Goal: Information Seeking & Learning: Learn about a topic

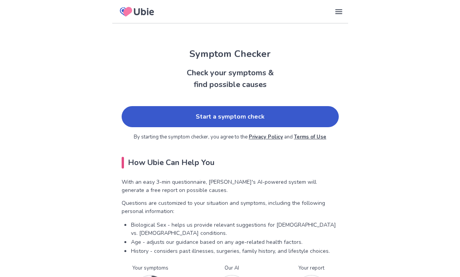
click at [313, 110] on link "Start a symptom check" at bounding box center [230, 116] width 217 height 21
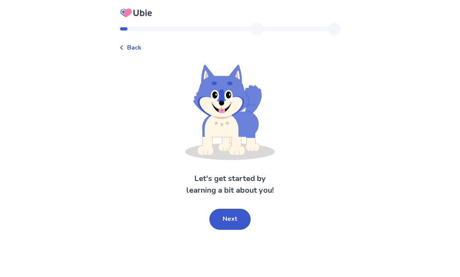
click at [234, 222] on button "Next" at bounding box center [229, 219] width 41 height 21
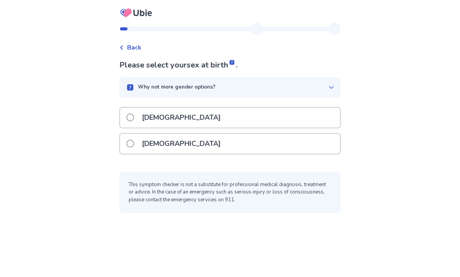
click at [246, 140] on div "[DEMOGRAPHIC_DATA]" at bounding box center [230, 144] width 220 height 20
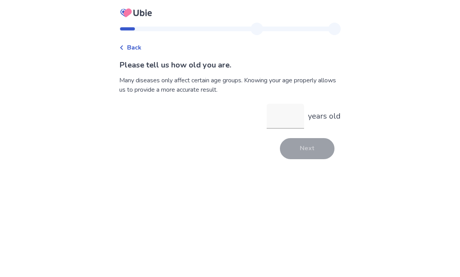
click at [287, 112] on input "years old" at bounding box center [285, 116] width 37 height 25
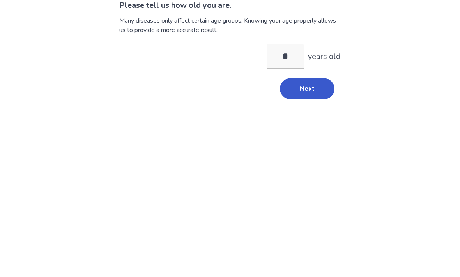
type input "**"
click at [312, 138] on button "Next" at bounding box center [307, 148] width 55 height 21
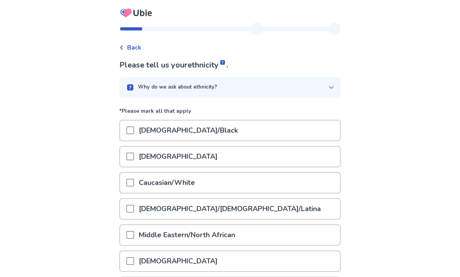
click at [200, 186] on p "Caucasian/White" at bounding box center [167, 183] width 66 height 20
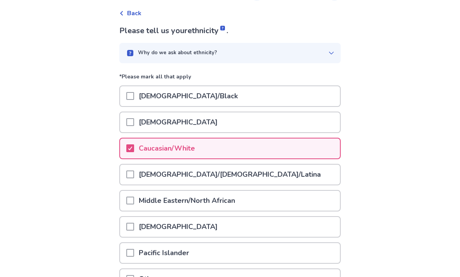
scroll to position [91, 0]
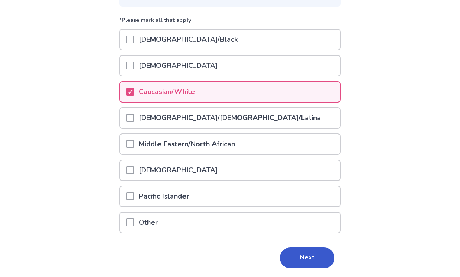
click at [308, 261] on button "Next" at bounding box center [307, 258] width 55 height 21
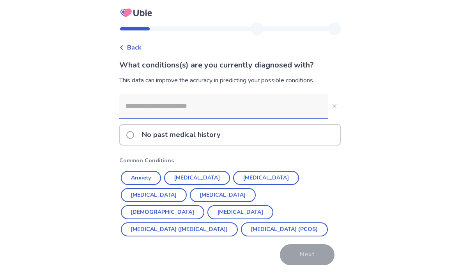
click at [149, 178] on button "Anxiety" at bounding box center [141, 178] width 40 height 14
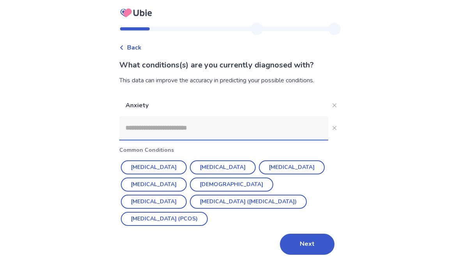
click at [215, 166] on button "[MEDICAL_DATA]" at bounding box center [223, 167] width 66 height 14
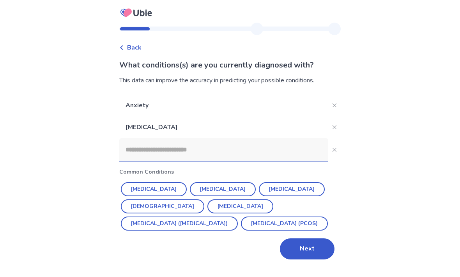
click at [262, 152] on input at bounding box center [223, 149] width 209 height 23
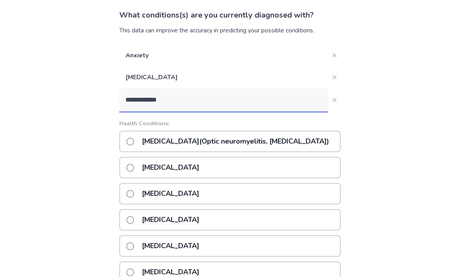
scroll to position [48, 0]
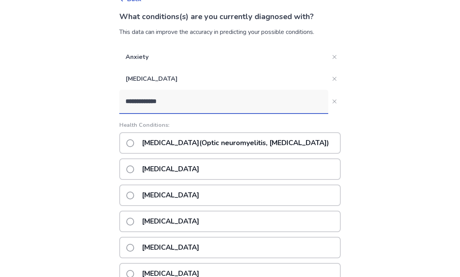
type input "**********"
click at [333, 100] on icon "Close" at bounding box center [335, 101] width 4 height 4
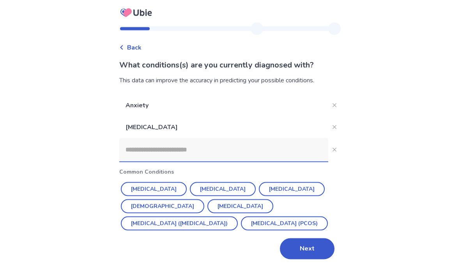
click at [213, 149] on input at bounding box center [223, 149] width 209 height 23
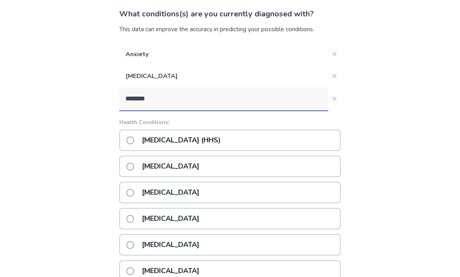
scroll to position [50, 0]
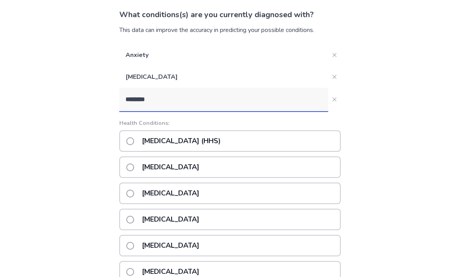
type input "********"
click at [333, 100] on icon "Close" at bounding box center [335, 100] width 4 height 4
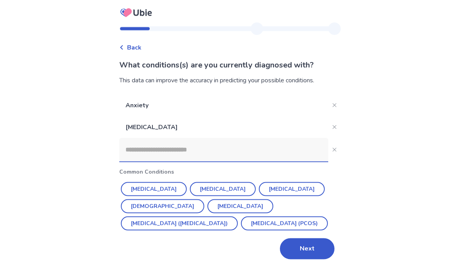
click at [283, 143] on input at bounding box center [223, 149] width 209 height 23
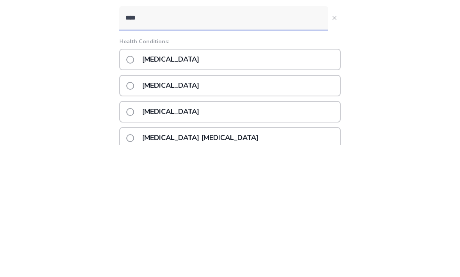
type input "****"
click at [280, 207] on div "[MEDICAL_DATA]" at bounding box center [230, 217] width 222 height 21
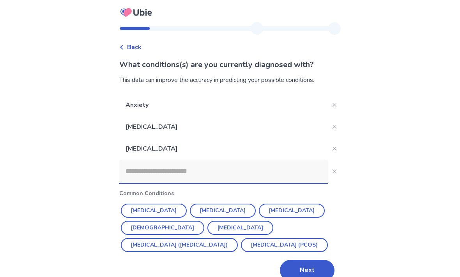
click at [252, 169] on input at bounding box center [223, 171] width 209 height 23
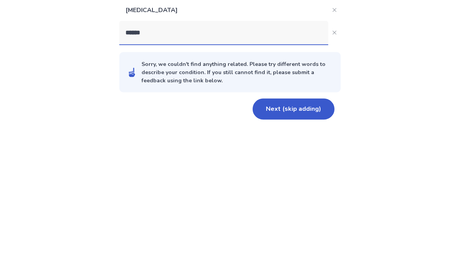
scroll to position [26, 0]
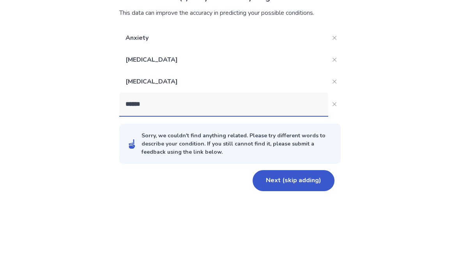
type input "******"
click at [332, 165] on button "******" at bounding box center [334, 171] width 12 height 12
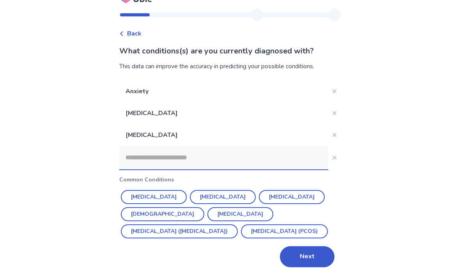
click at [230, 146] on input at bounding box center [223, 157] width 209 height 23
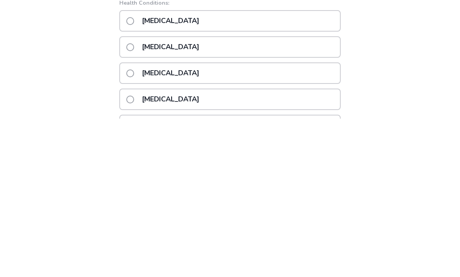
type input "********"
click at [290, 221] on div "[MEDICAL_DATA]" at bounding box center [230, 231] width 222 height 21
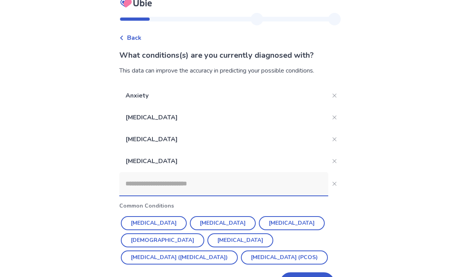
click at [236, 183] on input at bounding box center [223, 183] width 209 height 23
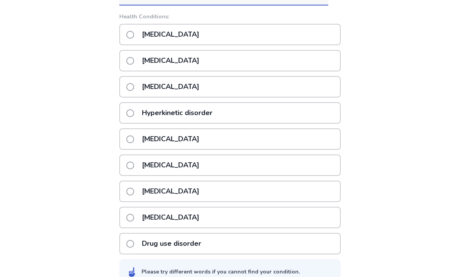
scroll to position [195, 0]
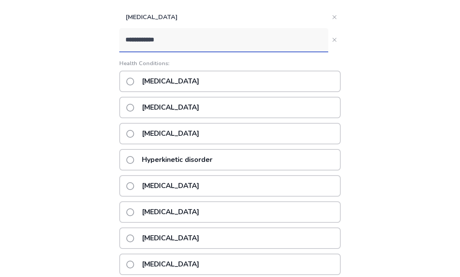
type input "**********"
click at [334, 42] on button "**********" at bounding box center [334, 40] width 12 height 12
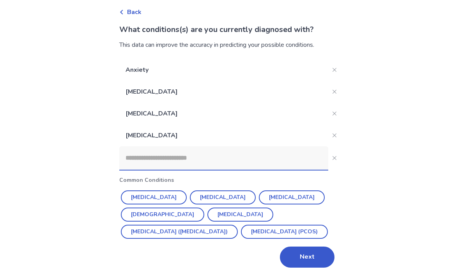
click at [182, 160] on input at bounding box center [223, 157] width 209 height 23
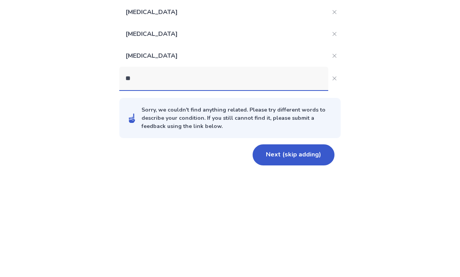
scroll to position [26, 0]
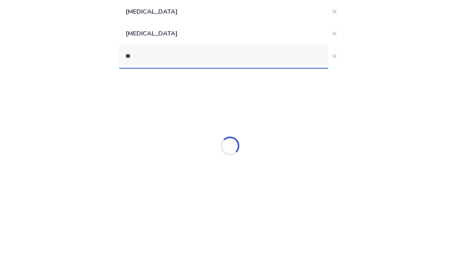
type input "*"
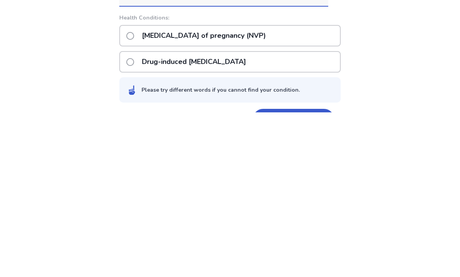
scroll to position [34, 0]
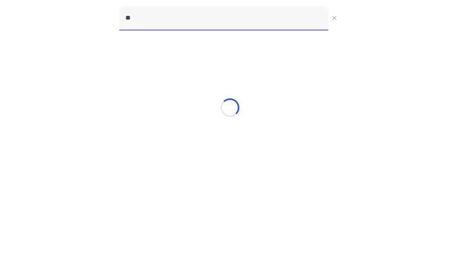
type input "*"
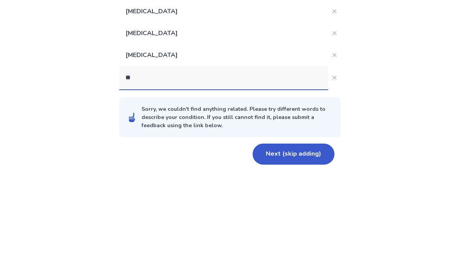
scroll to position [26, 0]
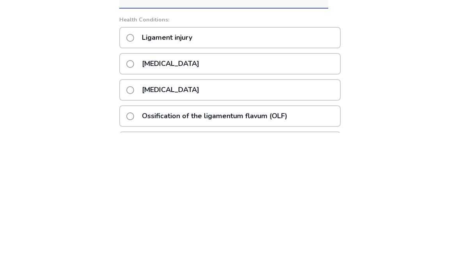
type input "*****"
click at [302, 171] on div "Ligament injury" at bounding box center [230, 181] width 222 height 21
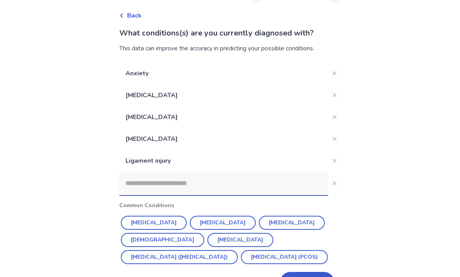
click at [202, 188] on input at bounding box center [223, 183] width 209 height 23
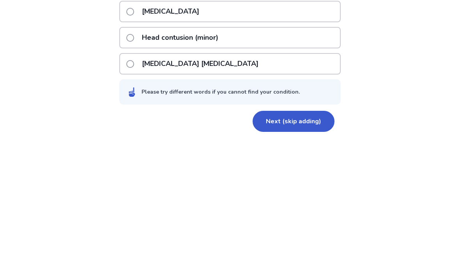
scroll to position [133, 0]
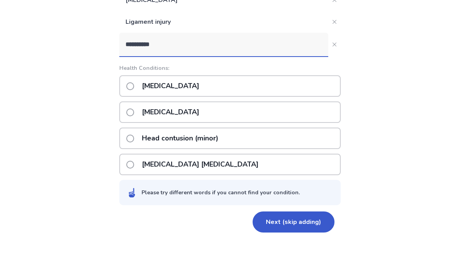
type input "**********"
click at [328, 76] on button "**********" at bounding box center [334, 82] width 12 height 12
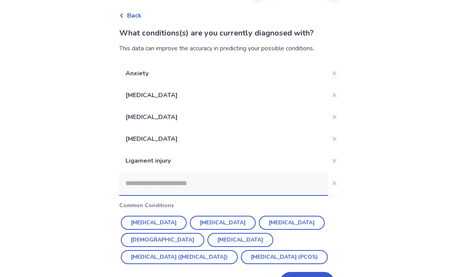
click at [228, 183] on input at bounding box center [223, 183] width 209 height 23
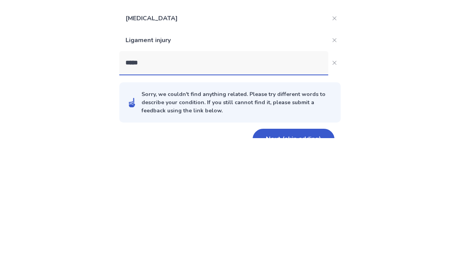
scroll to position [35, 0]
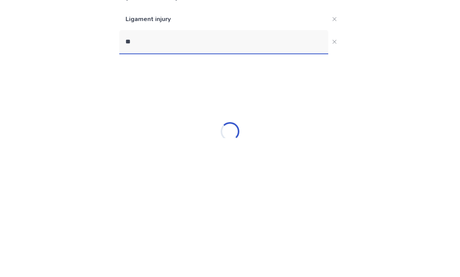
type input "*"
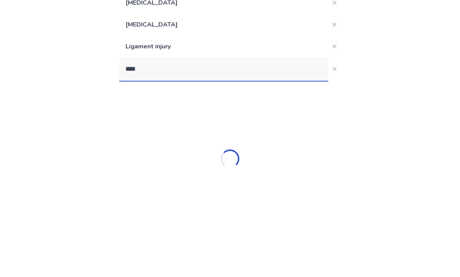
type input "*****"
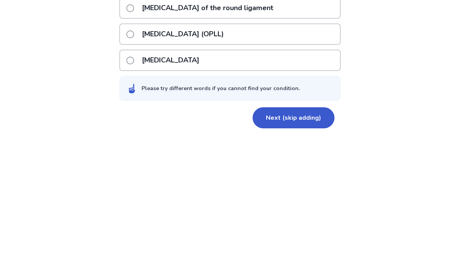
scroll to position [173, 0]
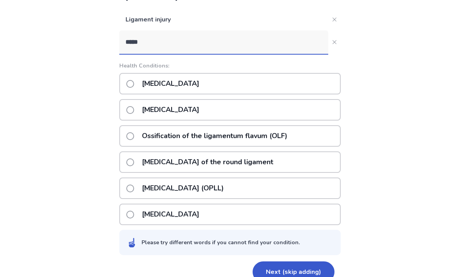
click at [312, 277] on button "Next (skip adding)" at bounding box center [294, 272] width 82 height 21
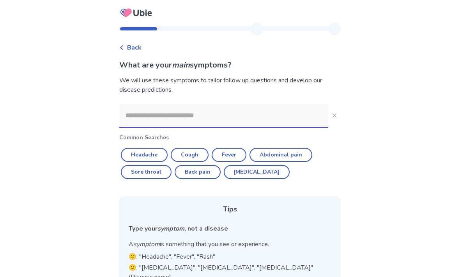
click at [145, 114] on input at bounding box center [223, 115] width 209 height 23
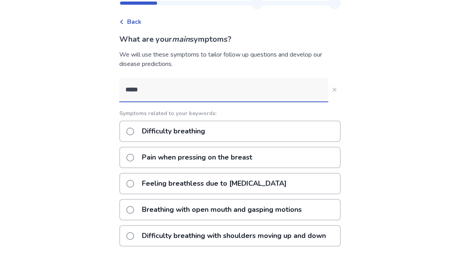
type input "******"
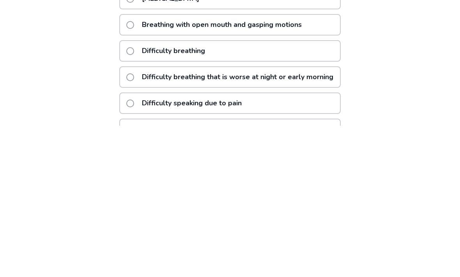
scroll to position [17, 0]
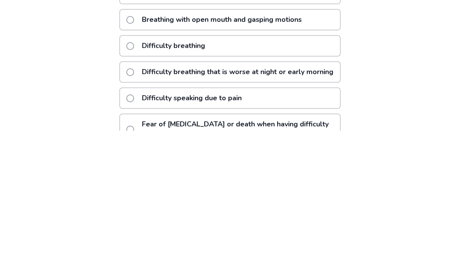
click at [142, 183] on label "Difficulty breathing" at bounding box center [167, 193] width 83 height 20
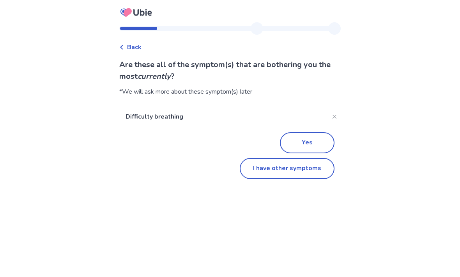
click at [263, 173] on button "I have other symptoms" at bounding box center [287, 168] width 95 height 21
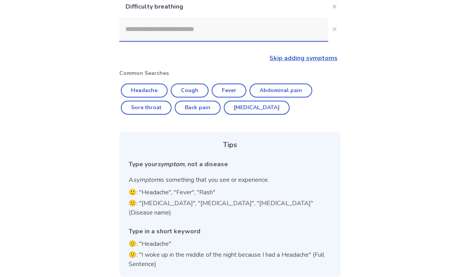
click at [148, 28] on input at bounding box center [223, 29] width 209 height 23
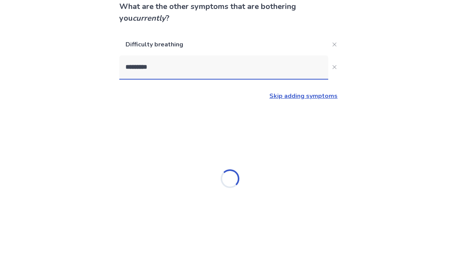
scroll to position [48, 0]
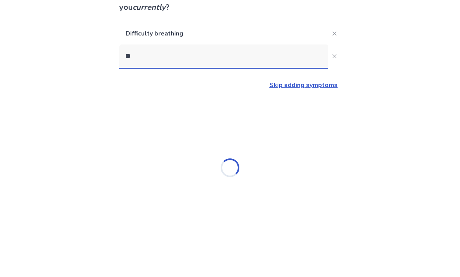
type input "*"
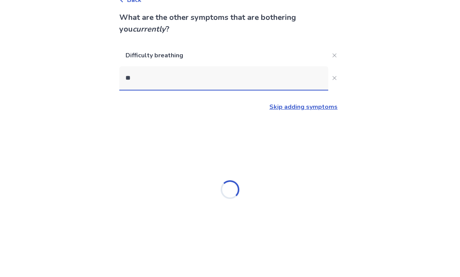
scroll to position [26, 0]
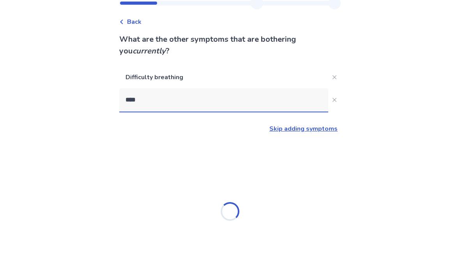
type input "*****"
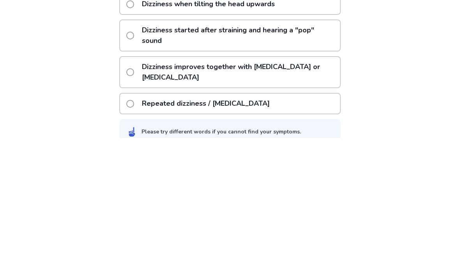
scroll to position [214, 0]
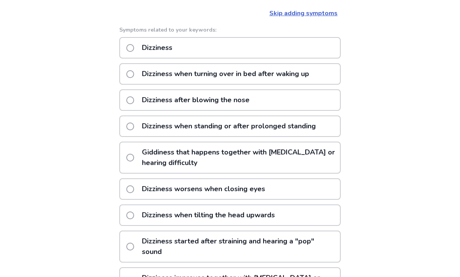
click at [134, 44] on span at bounding box center [130, 48] width 8 height 8
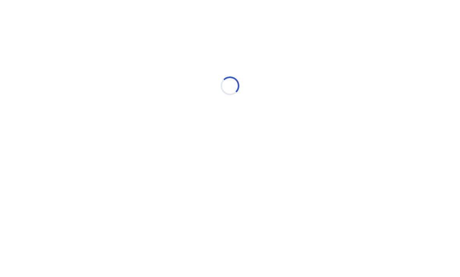
scroll to position [0, 0]
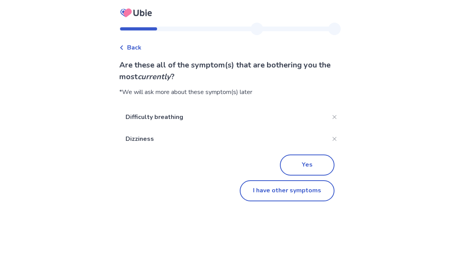
click at [255, 196] on button "I have other symptoms" at bounding box center [287, 190] width 95 height 21
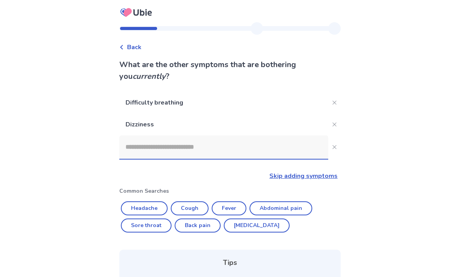
scroll to position [118, 0]
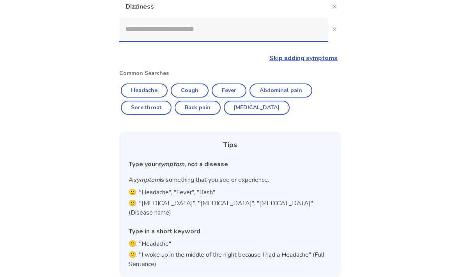
click at [138, 34] on input at bounding box center [223, 29] width 209 height 23
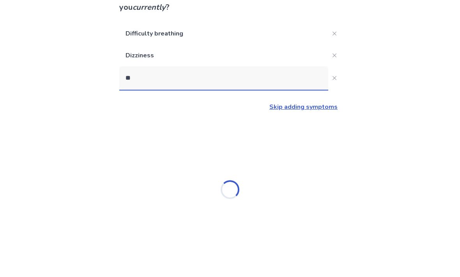
scroll to position [26, 0]
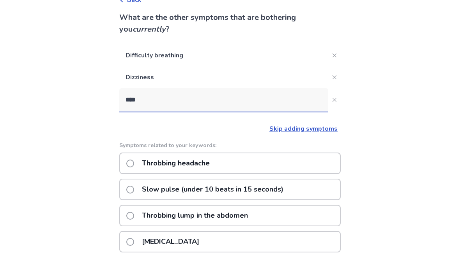
type input "*****"
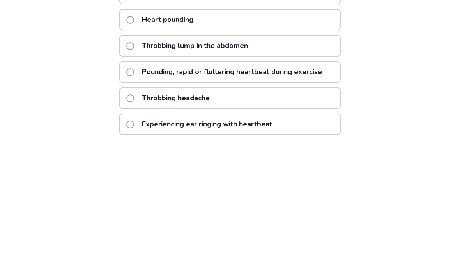
scroll to position [119, 0]
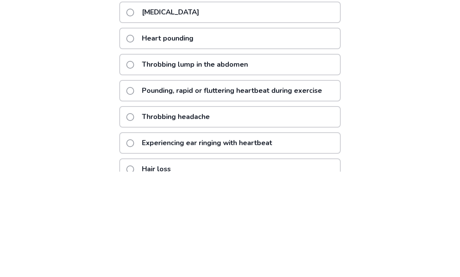
click at [139, 134] on label "Heart pounding" at bounding box center [162, 144] width 72 height 20
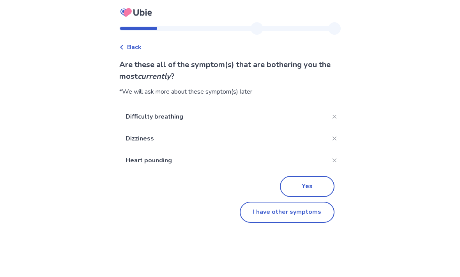
click at [262, 220] on button "I have other symptoms" at bounding box center [287, 212] width 95 height 21
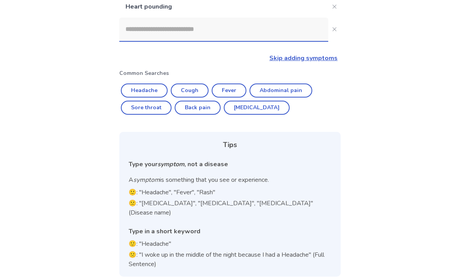
click at [140, 27] on input at bounding box center [223, 29] width 209 height 23
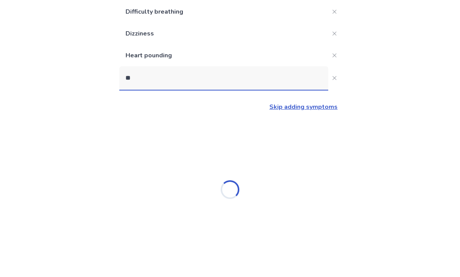
scroll to position [26, 0]
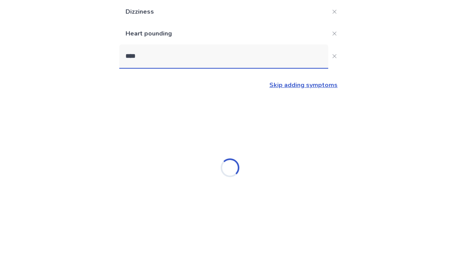
type input "*****"
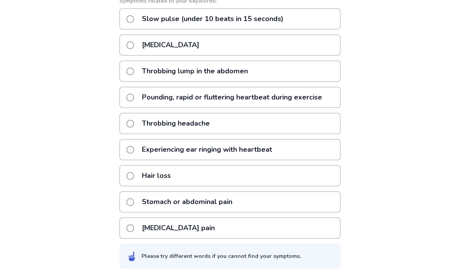
scroll to position [214, 0]
click at [139, 100] on label "Pounding, rapid or fluttering heartbeat during exercise" at bounding box center [226, 97] width 201 height 20
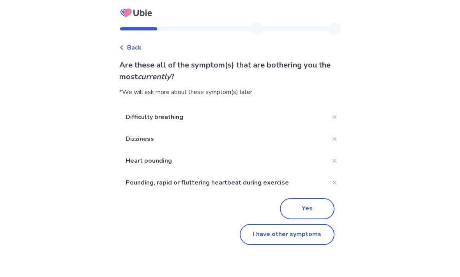
click at [263, 235] on button "I have other symptoms" at bounding box center [287, 234] width 95 height 21
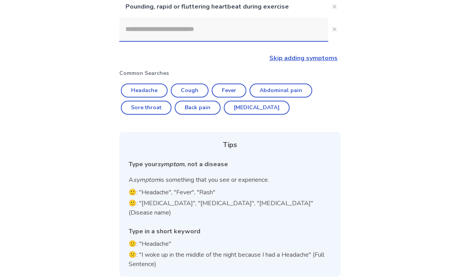
click at [141, 23] on input at bounding box center [223, 29] width 209 height 23
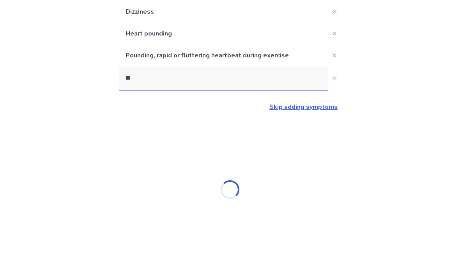
scroll to position [26, 0]
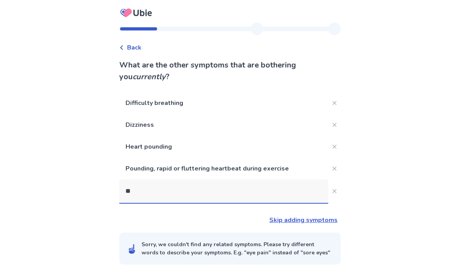
type input "***"
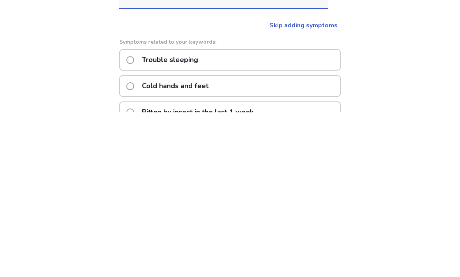
scroll to position [32, 0]
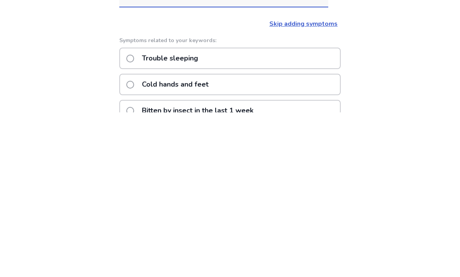
click at [134, 219] on span at bounding box center [130, 223] width 8 height 8
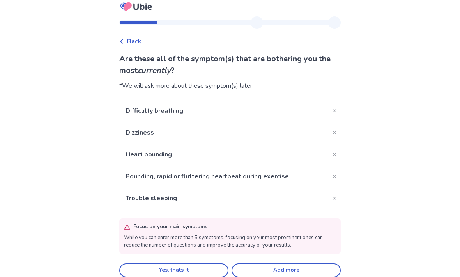
scroll to position [26, 0]
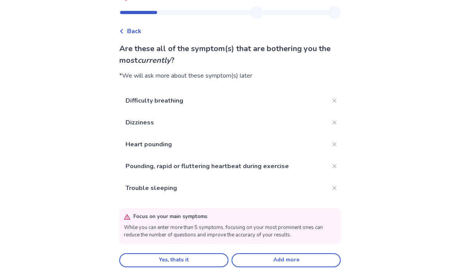
click at [268, 254] on button "Add more" at bounding box center [286, 261] width 109 height 14
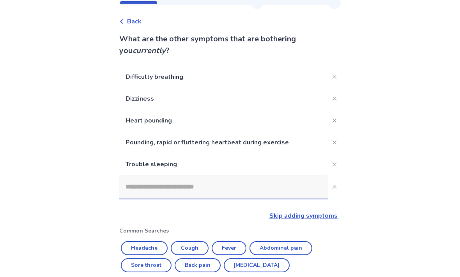
scroll to position [183, 0]
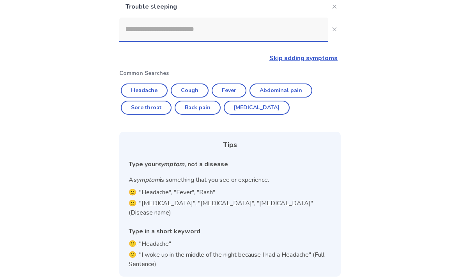
click at [147, 36] on input at bounding box center [223, 29] width 209 height 23
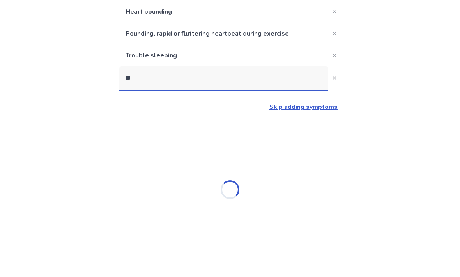
scroll to position [27, 0]
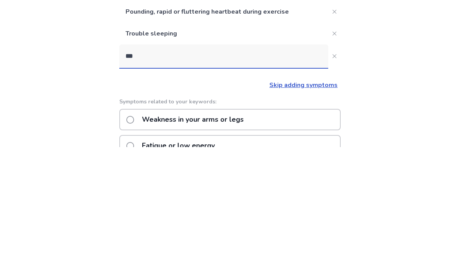
type input "****"
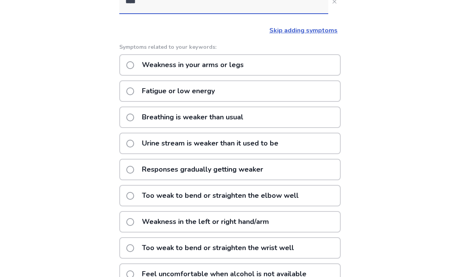
scroll to position [203, 0]
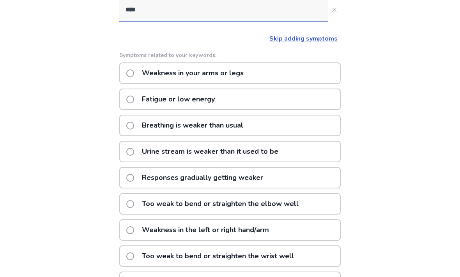
click at [289, 71] on div "Weakness in your arms or legs" at bounding box center [230, 72] width 222 height 21
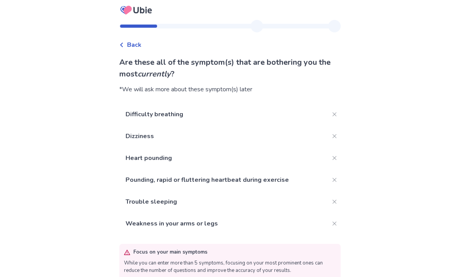
scroll to position [11, 0]
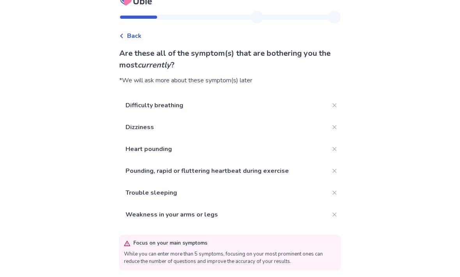
click at [328, 174] on button "Close" at bounding box center [334, 171] width 12 height 12
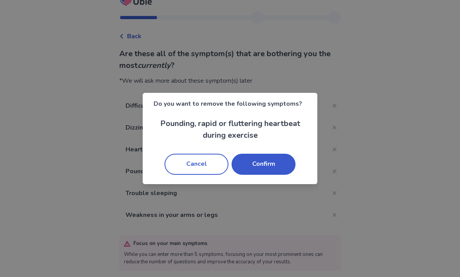
click at [270, 175] on button "Confirm" at bounding box center [264, 164] width 64 height 21
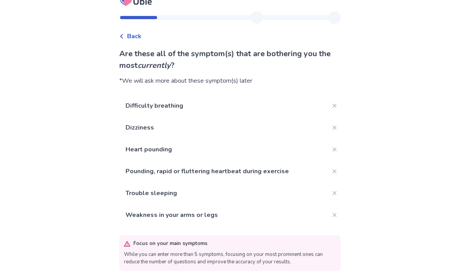
scroll to position [0, 0]
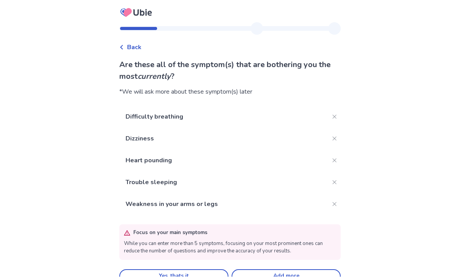
click at [197, 277] on button "Yes, thats it" at bounding box center [173, 277] width 109 height 14
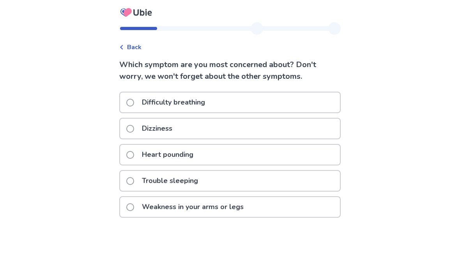
click at [254, 159] on div "Heart pounding" at bounding box center [230, 155] width 220 height 20
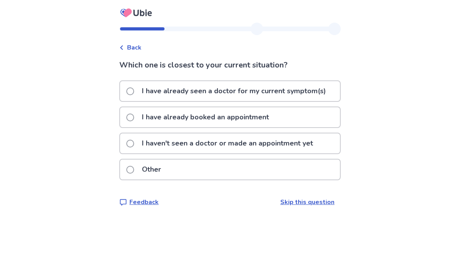
click at [266, 141] on p "I haven't seen a doctor or made an appointment yet" at bounding box center [227, 143] width 181 height 20
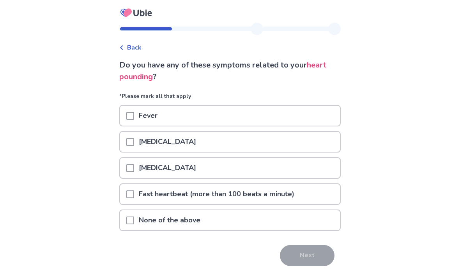
click at [243, 193] on p "Fast heartbeat (more than 100 beats a minute)" at bounding box center [216, 194] width 165 height 20
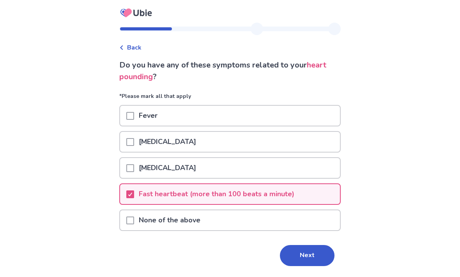
click at [309, 167] on div "[MEDICAL_DATA]" at bounding box center [230, 168] width 220 height 20
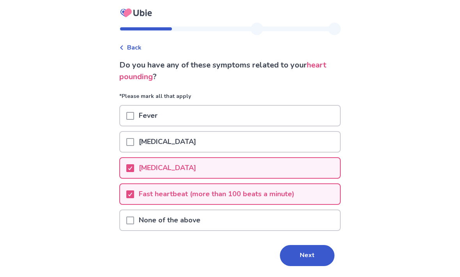
click at [305, 260] on button "Next" at bounding box center [307, 255] width 55 height 21
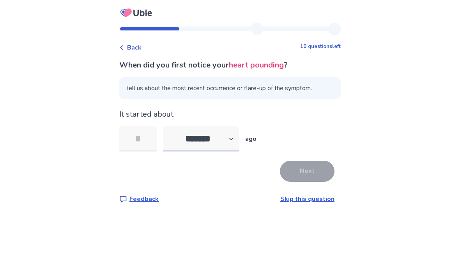
click at [226, 138] on select "******* ****** ******* ******** *******" at bounding box center [201, 138] width 76 height 25
select select "*"
click at [153, 133] on input "tel" at bounding box center [137, 138] width 37 height 25
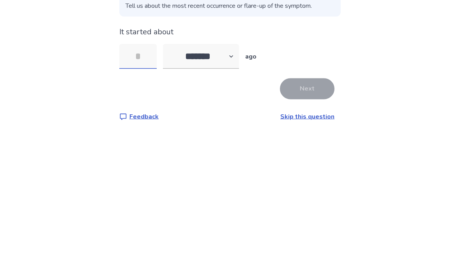
type input "*"
click at [316, 161] on button "Next" at bounding box center [307, 171] width 55 height 21
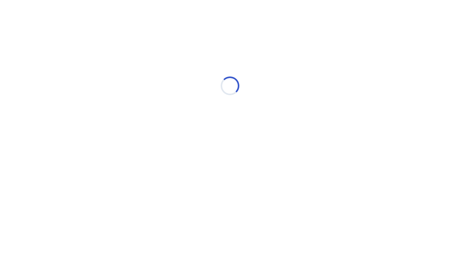
select select "*"
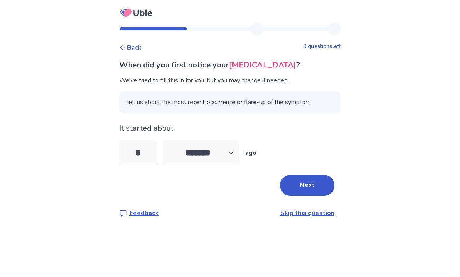
click at [309, 187] on button "Next" at bounding box center [307, 185] width 55 height 21
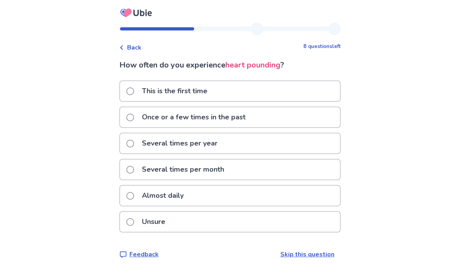
click at [151, 196] on p "Almost daily" at bounding box center [162, 196] width 51 height 20
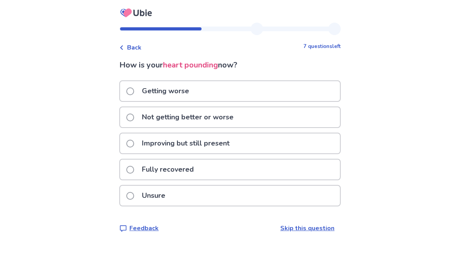
click at [141, 118] on label "Not getting better or worse" at bounding box center [182, 117] width 112 height 20
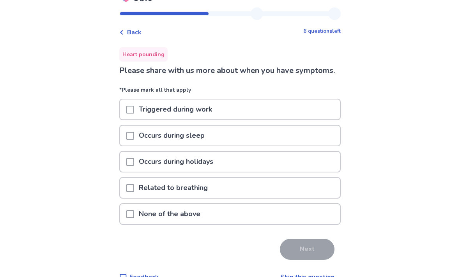
scroll to position [18, 0]
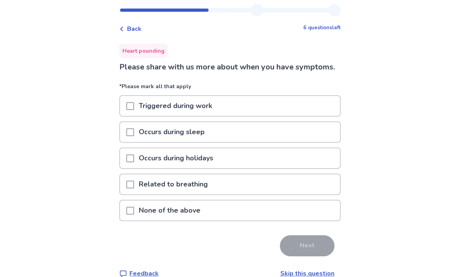
click at [134, 110] on span at bounding box center [130, 107] width 8 height 8
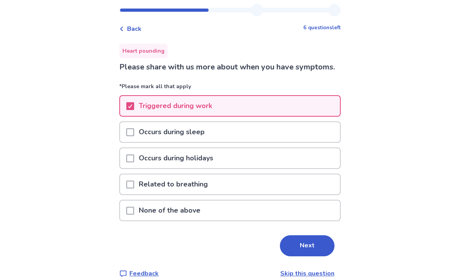
click at [134, 137] on span at bounding box center [130, 133] width 8 height 8
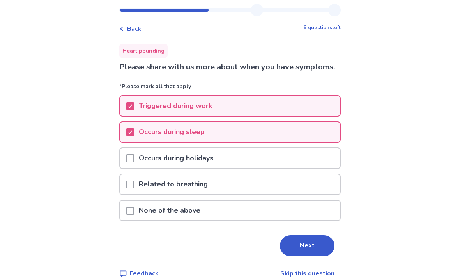
click at [134, 169] on div at bounding box center [130, 159] width 8 height 20
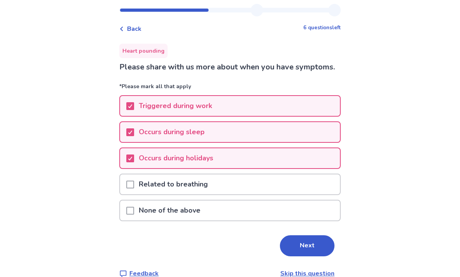
click at [134, 189] on span at bounding box center [130, 185] width 8 height 8
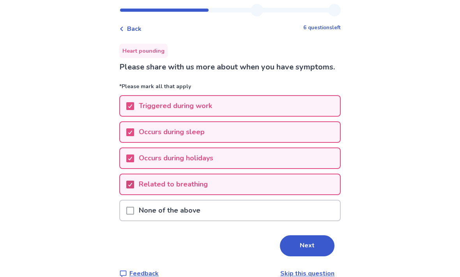
click at [289, 257] on button "Next" at bounding box center [307, 246] width 55 height 21
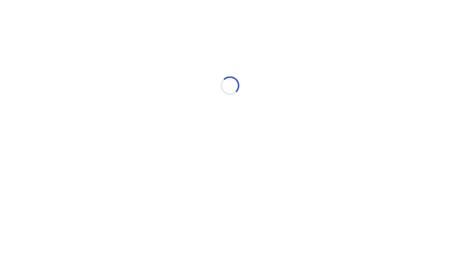
scroll to position [0, 0]
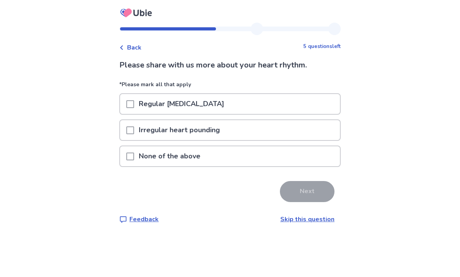
click at [151, 160] on p "None of the above" at bounding box center [169, 156] width 71 height 20
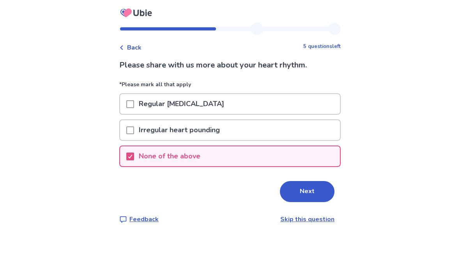
click at [290, 190] on button "Next" at bounding box center [307, 191] width 55 height 21
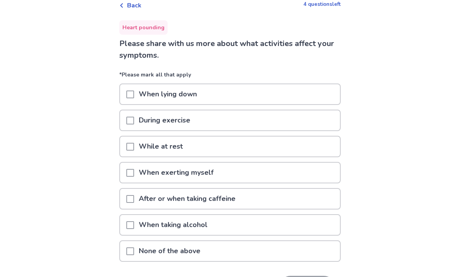
scroll to position [42, 0]
click at [134, 97] on span at bounding box center [130, 95] width 8 height 8
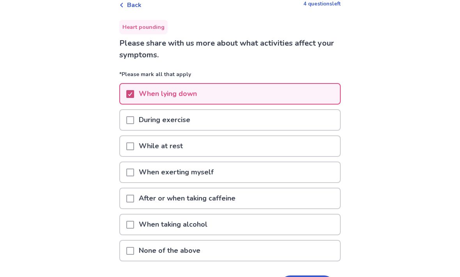
click at [134, 128] on div at bounding box center [130, 120] width 8 height 20
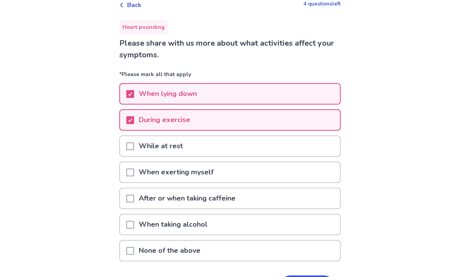
click at [134, 143] on span at bounding box center [130, 146] width 8 height 8
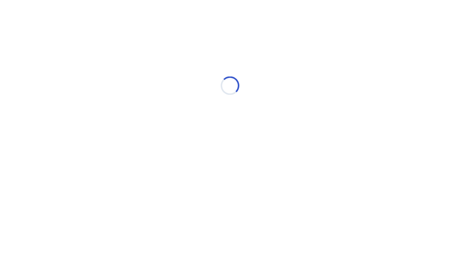
scroll to position [0, 0]
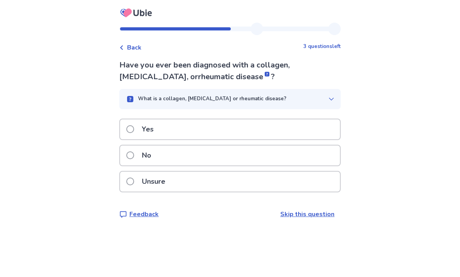
click at [188, 181] on div "Unsure" at bounding box center [230, 182] width 220 height 20
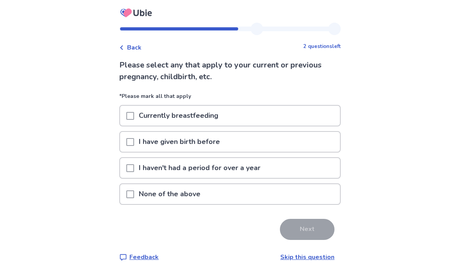
click at [179, 195] on p "None of the above" at bounding box center [169, 194] width 71 height 20
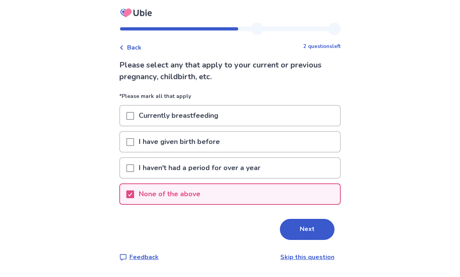
click at [291, 228] on button "Next" at bounding box center [307, 229] width 55 height 21
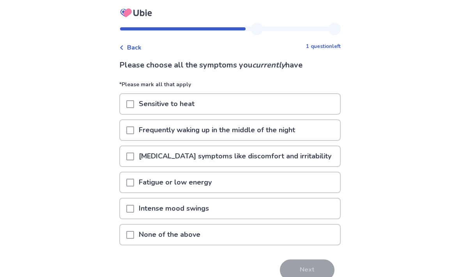
click at [144, 110] on p "Sensitive to heat" at bounding box center [166, 104] width 65 height 20
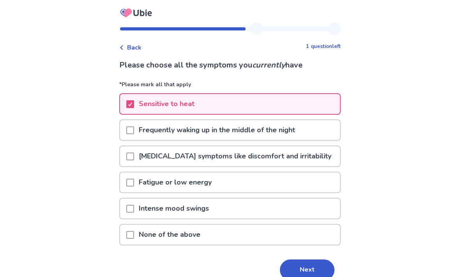
click at [155, 188] on p "Fatigue or low energy" at bounding box center [175, 182] width 82 height 20
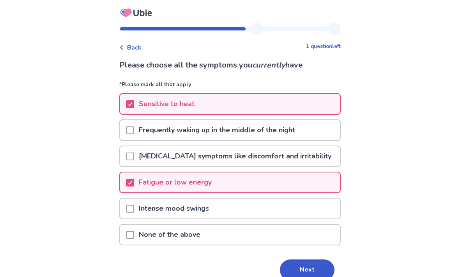
click at [134, 122] on div at bounding box center [130, 130] width 8 height 20
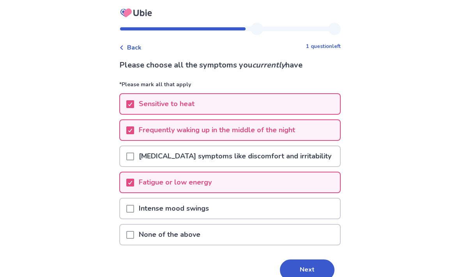
click at [288, 267] on button "Next" at bounding box center [307, 269] width 55 height 21
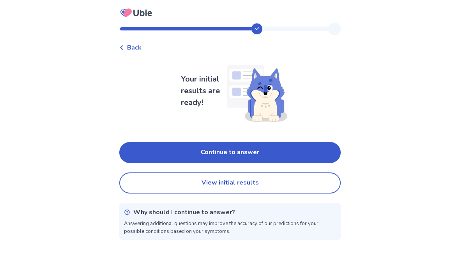
click at [173, 153] on button "Continue to answer" at bounding box center [230, 152] width 222 height 21
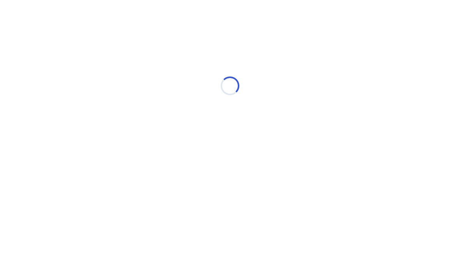
select select "*"
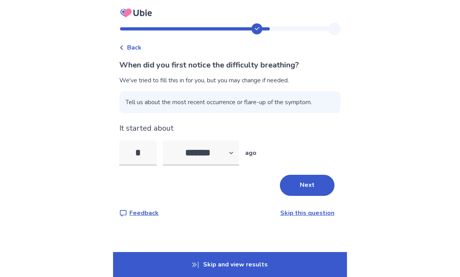
click at [283, 183] on button "Next" at bounding box center [307, 185] width 55 height 21
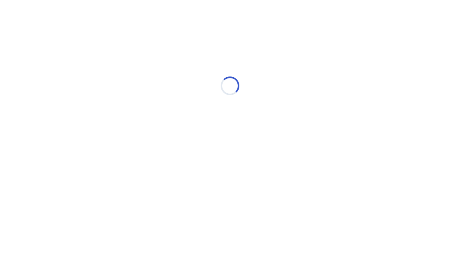
select select "*"
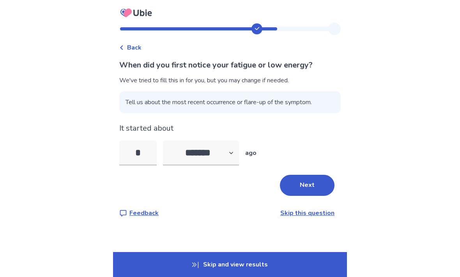
click at [287, 181] on button "Next" at bounding box center [307, 185] width 55 height 21
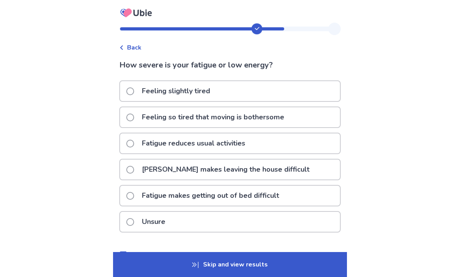
click at [138, 141] on label "Fatigue reduces usual activities" at bounding box center [188, 143] width 124 height 20
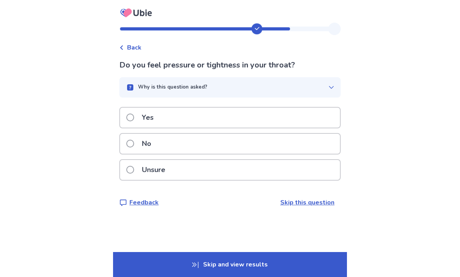
click at [141, 171] on label "Unsure" at bounding box center [148, 170] width 44 height 20
click at [147, 116] on p "Yes" at bounding box center [147, 118] width 21 height 20
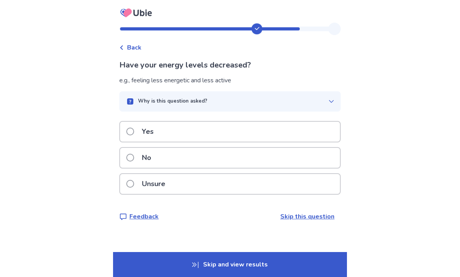
click at [142, 131] on p "Yes" at bounding box center [147, 132] width 21 height 20
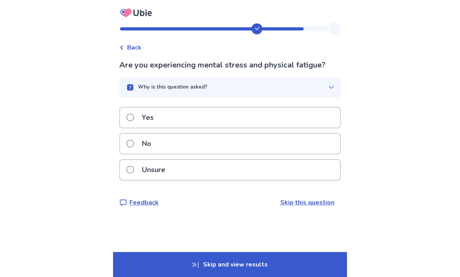
click at [142, 121] on p "Yes" at bounding box center [147, 118] width 21 height 20
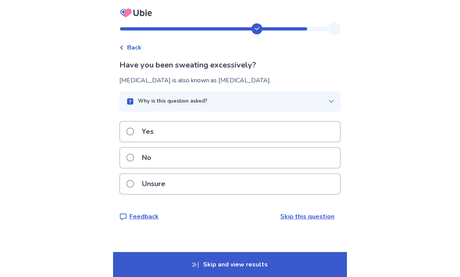
click at [197, 180] on div "Unsure" at bounding box center [230, 184] width 220 height 20
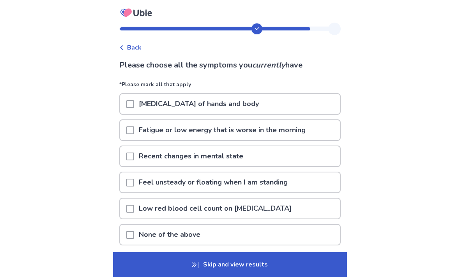
click at [130, 106] on div "[MEDICAL_DATA] of hands and body" at bounding box center [230, 104] width 220 height 20
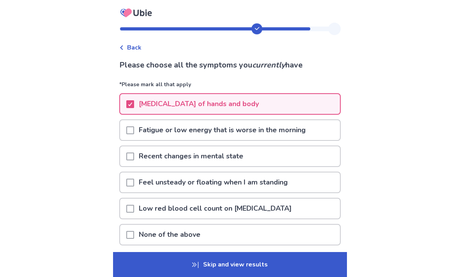
click at [246, 130] on p "Fatigue or low energy that is worse in the morning" at bounding box center [222, 130] width 176 height 20
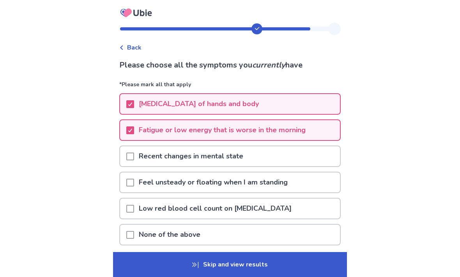
click at [233, 130] on p "Fatigue or low energy that is worse in the morning" at bounding box center [222, 130] width 176 height 20
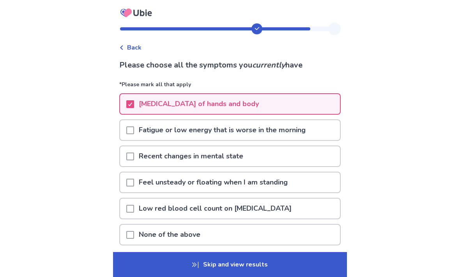
click at [223, 158] on p "Recent changes in mental state" at bounding box center [191, 156] width 114 height 20
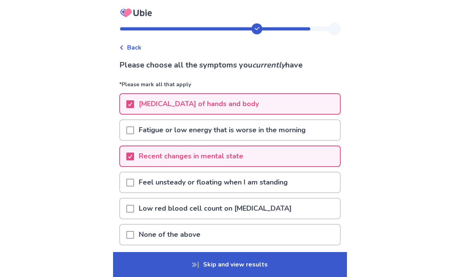
click at [286, 188] on p "Feel unsteady or floating when I am standing" at bounding box center [213, 182] width 158 height 20
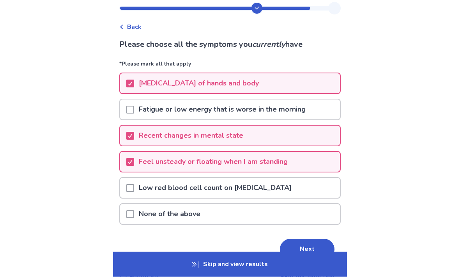
scroll to position [34, 0]
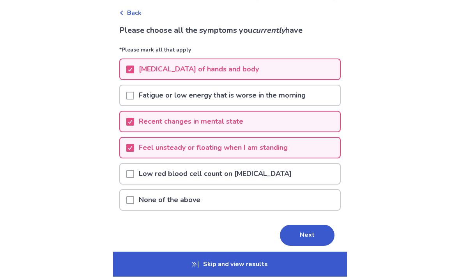
click at [306, 240] on button "Next" at bounding box center [307, 235] width 55 height 21
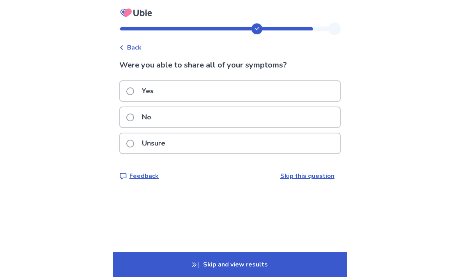
click at [321, 94] on div "Yes" at bounding box center [230, 91] width 220 height 20
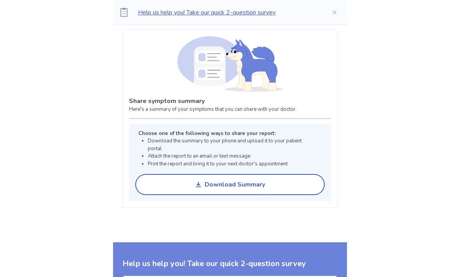
scroll to position [566, 0]
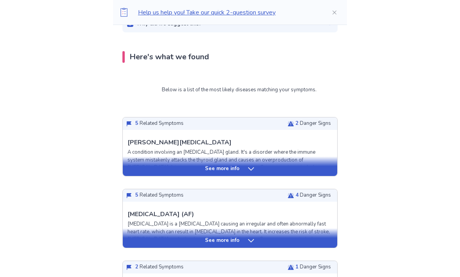
scroll to position [141, 0]
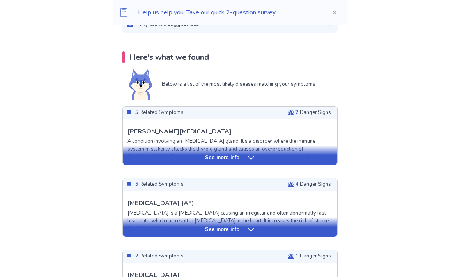
click at [249, 235] on div "See more info" at bounding box center [230, 227] width 215 height 20
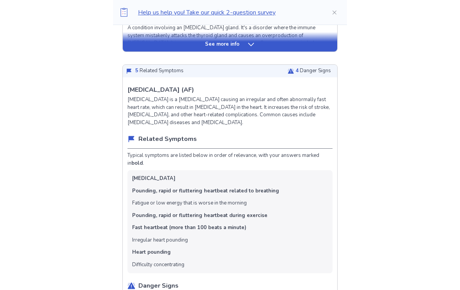
scroll to position [254, 0]
